Goal: Transaction & Acquisition: Purchase product/service

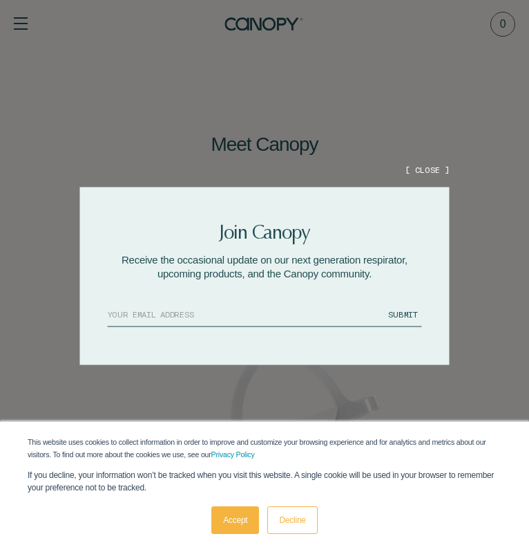
scroll to position [73, 0]
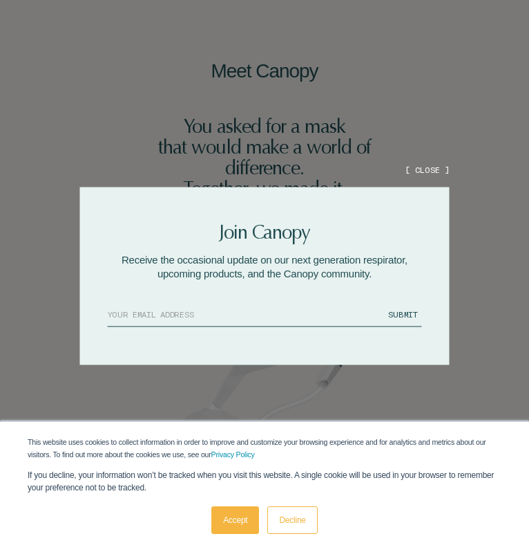
click at [433, 171] on button "[ CLOSE ]" at bounding box center [427, 169] width 44 height 12
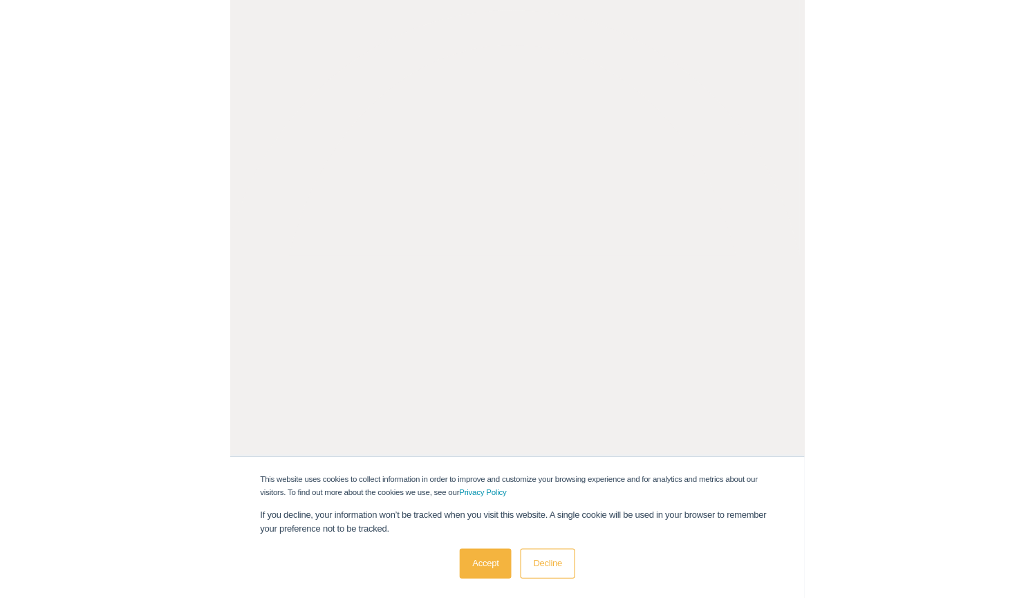
scroll to position [318, 4]
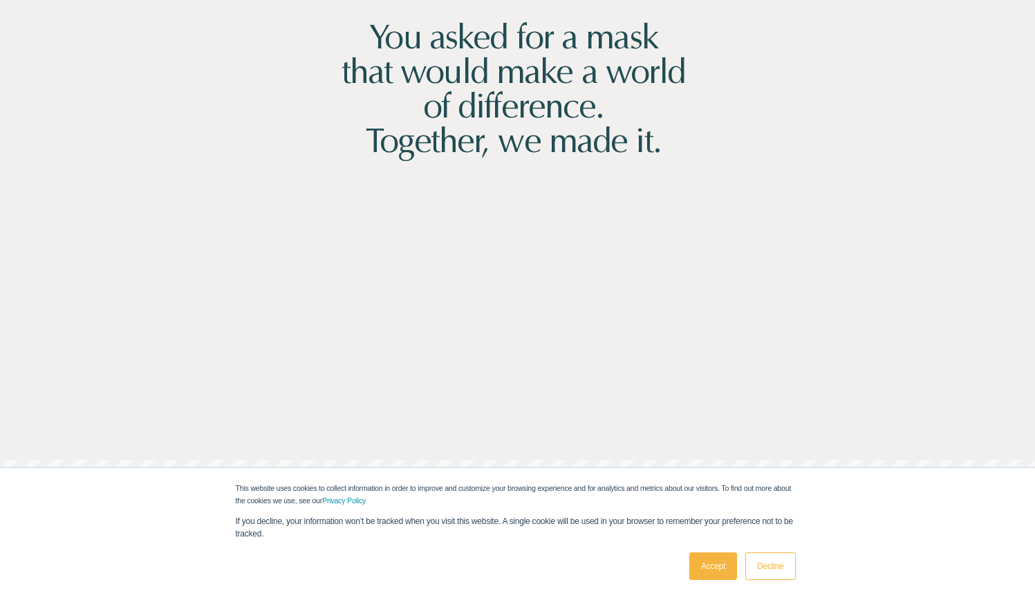
click at [529, 551] on link "Accept" at bounding box center [713, 566] width 48 height 28
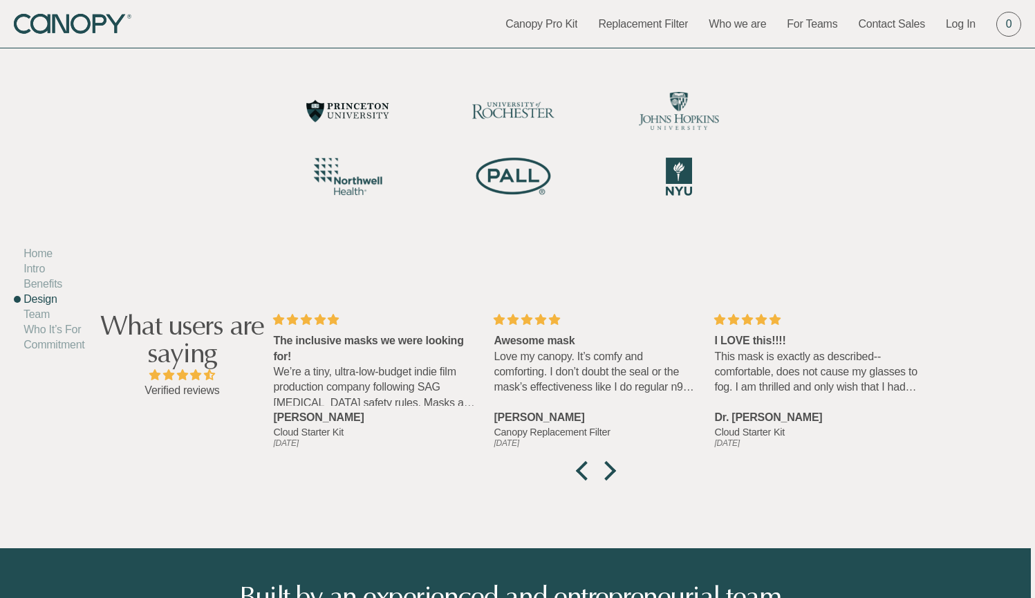
scroll to position [4840, 4]
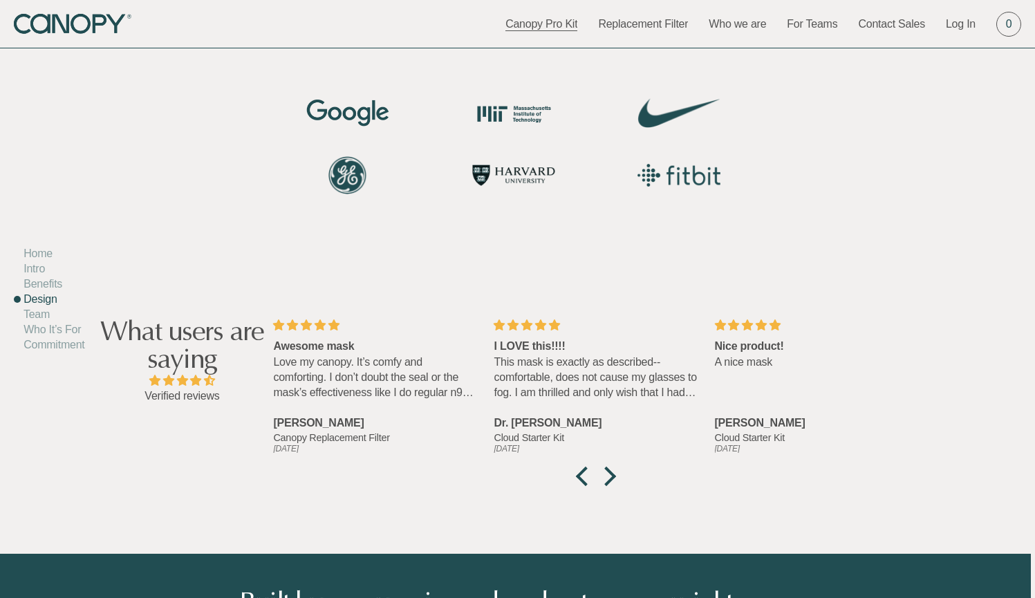
click at [529, 26] on link "Canopy Pro Kit" at bounding box center [541, 24] width 72 height 15
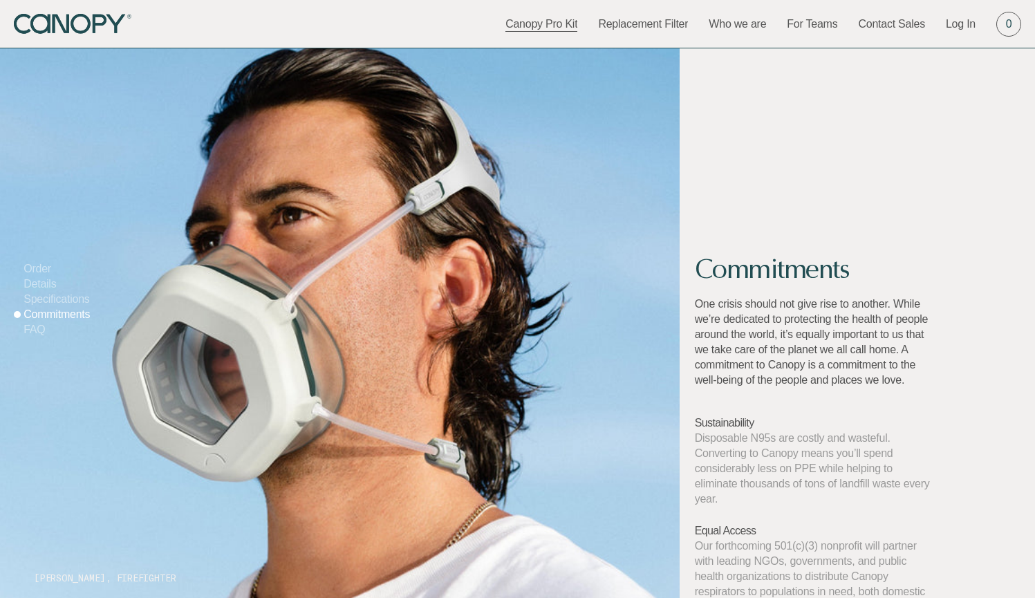
scroll to position [1312, 0]
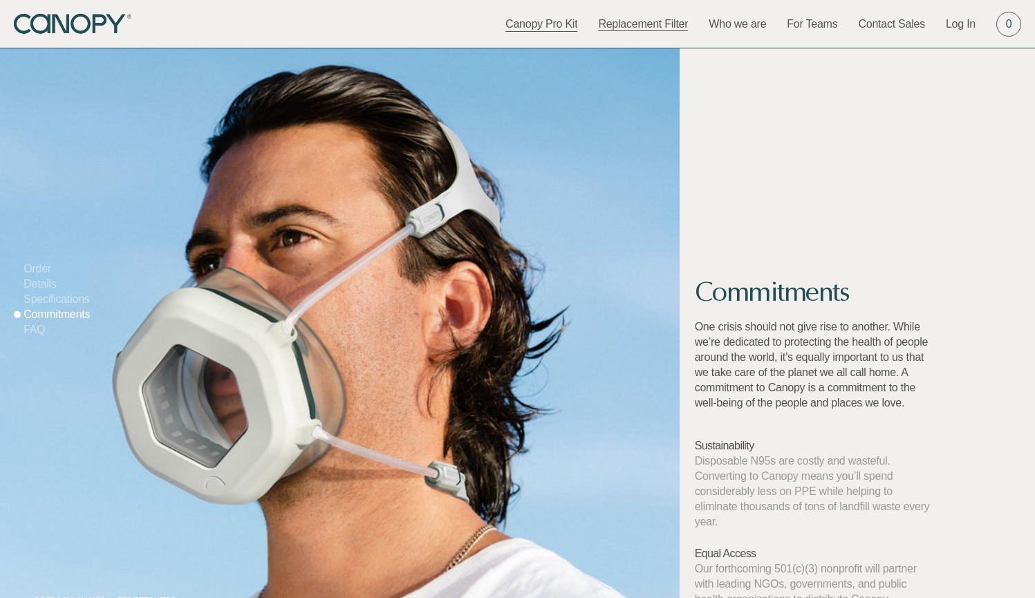
click at [529, 23] on link "Replacement Filter" at bounding box center [643, 24] width 90 height 15
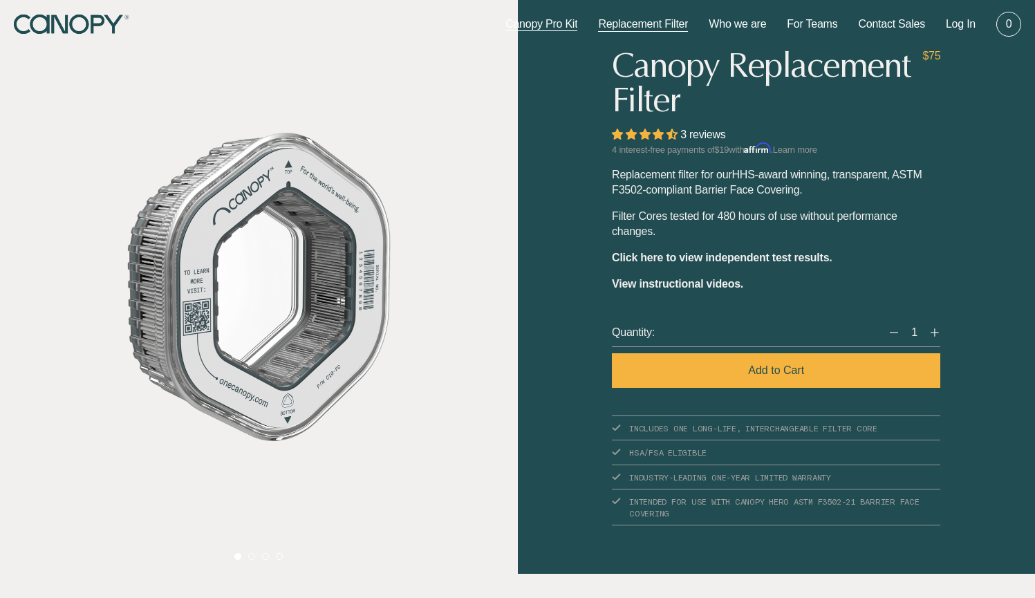
click at [529, 27] on link "Canopy Pro Kit" at bounding box center [541, 24] width 72 height 15
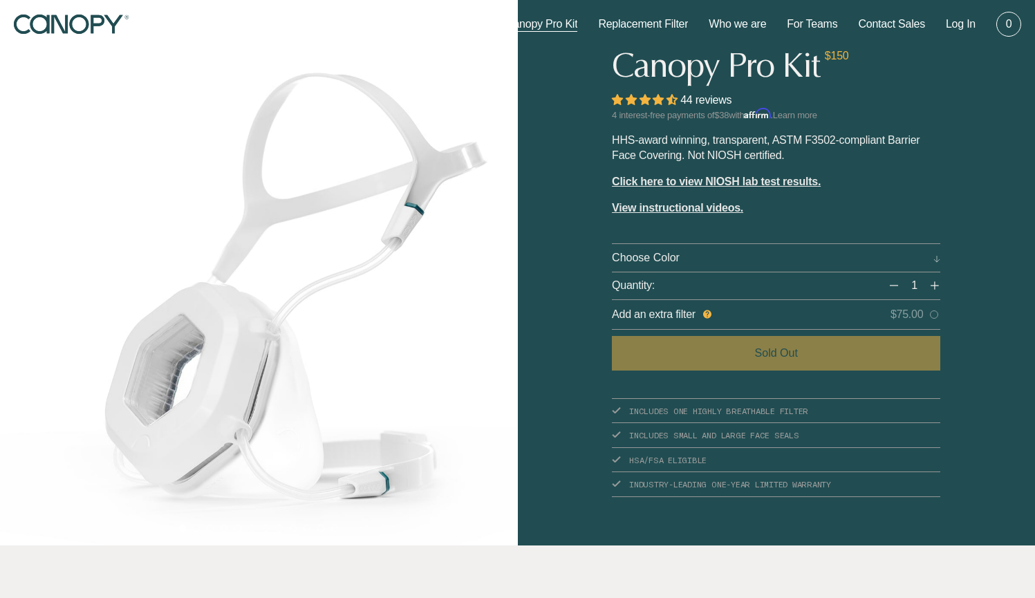
click at [529, 258] on div at bounding box center [936, 258] width 7 height 12
click at [529, 261] on div at bounding box center [936, 258] width 7 height 12
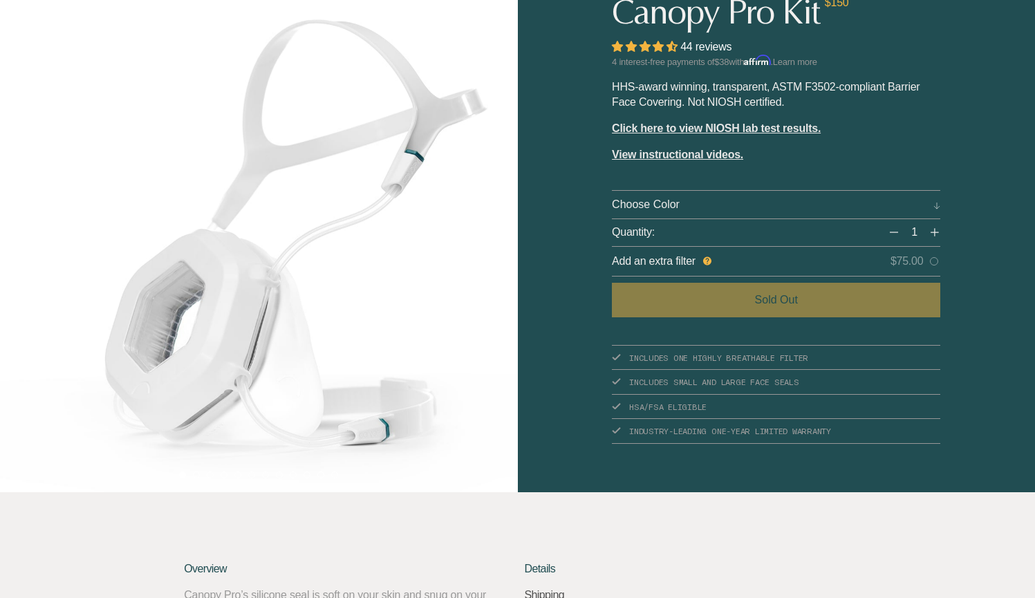
scroll to position [64, 0]
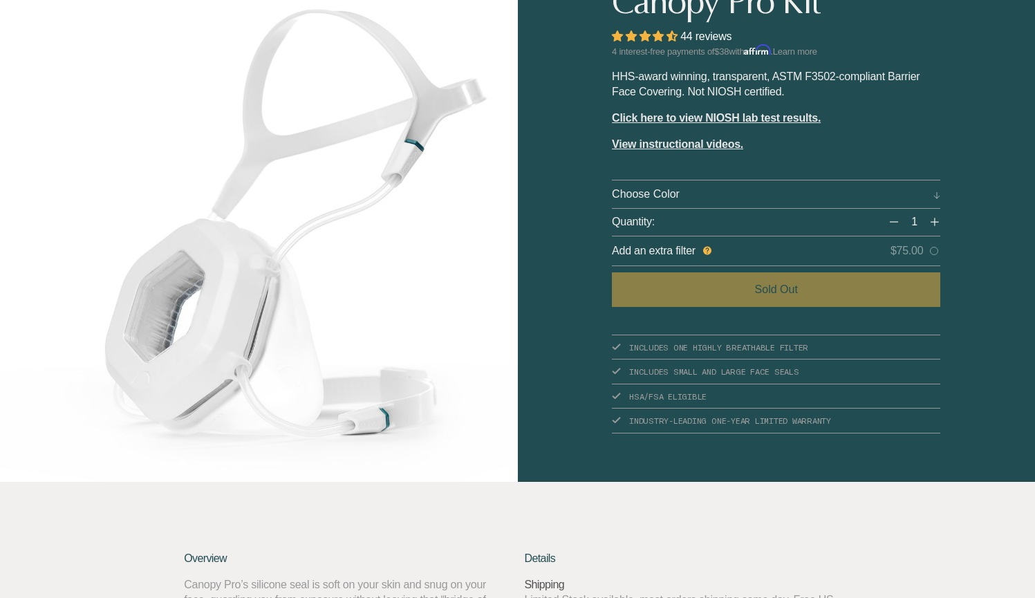
click at [529, 241] on div "Add an extra filter $75.00" at bounding box center [776, 251] width 328 height 30
click at [529, 249] on icon at bounding box center [707, 251] width 8 height 8
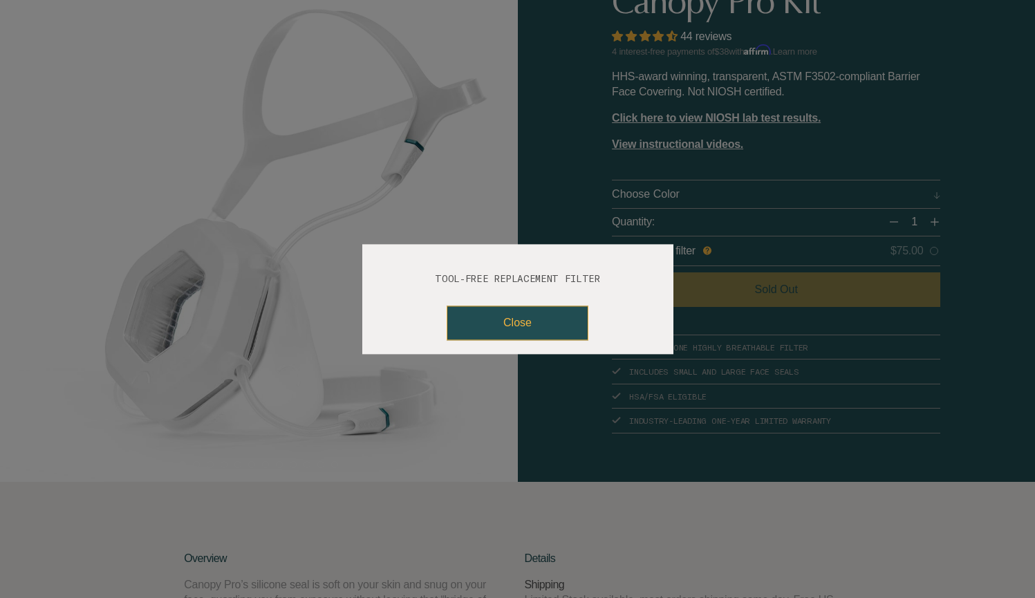
click at [529, 323] on button "Close" at bounding box center [518, 323] width 142 height 35
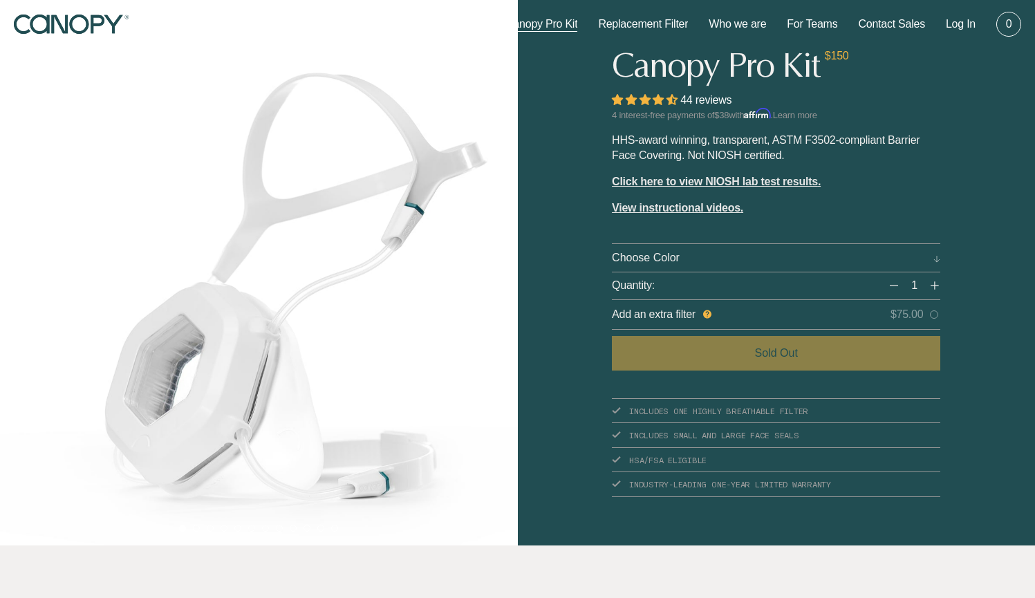
scroll to position [0, 0]
click at [529, 28] on link "Replacement Filter" at bounding box center [643, 24] width 90 height 15
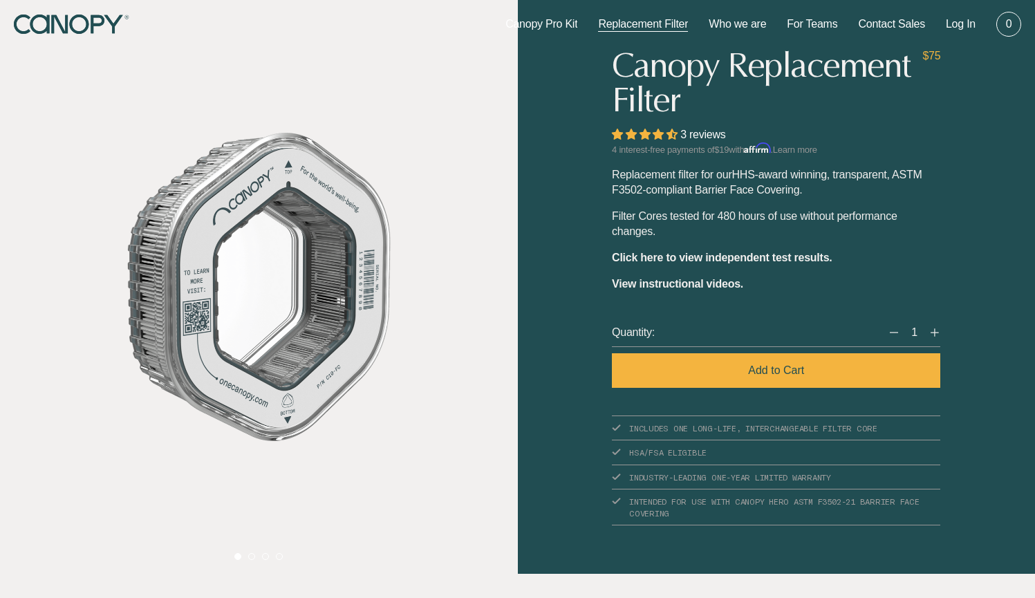
click at [77, 26] on icon "Canopy" at bounding box center [73, 25] width 118 height 20
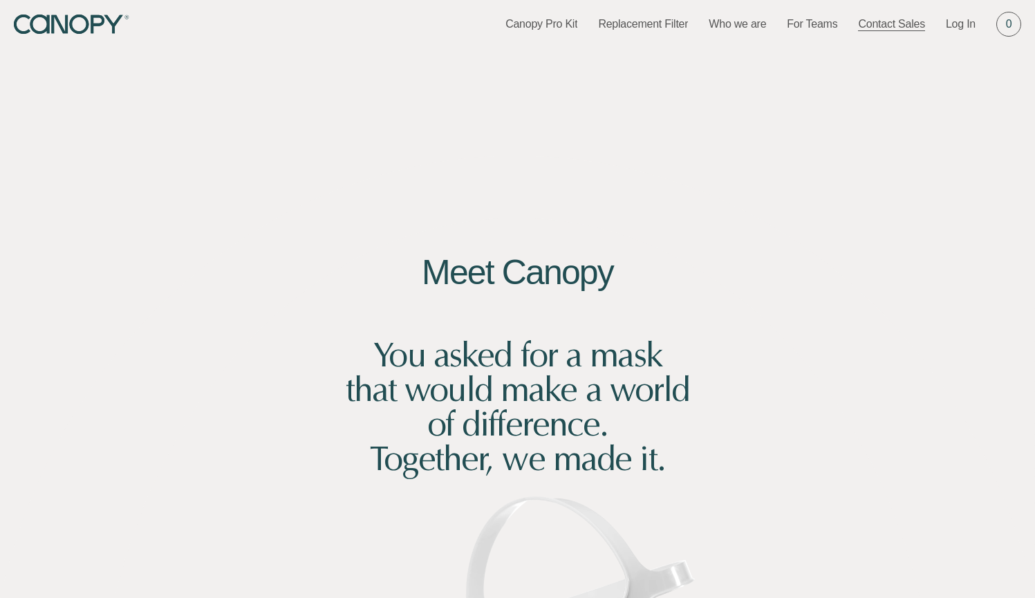
click at [529, 24] on link "Contact Sales" at bounding box center [891, 24] width 67 height 15
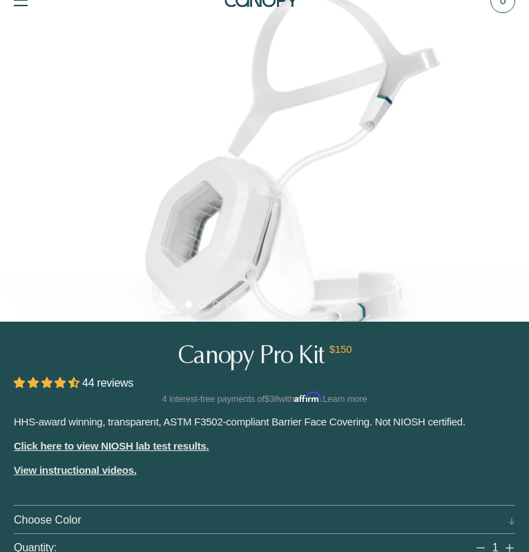
scroll to position [40, 0]
